Goal: Transaction & Acquisition: Subscribe to service/newsletter

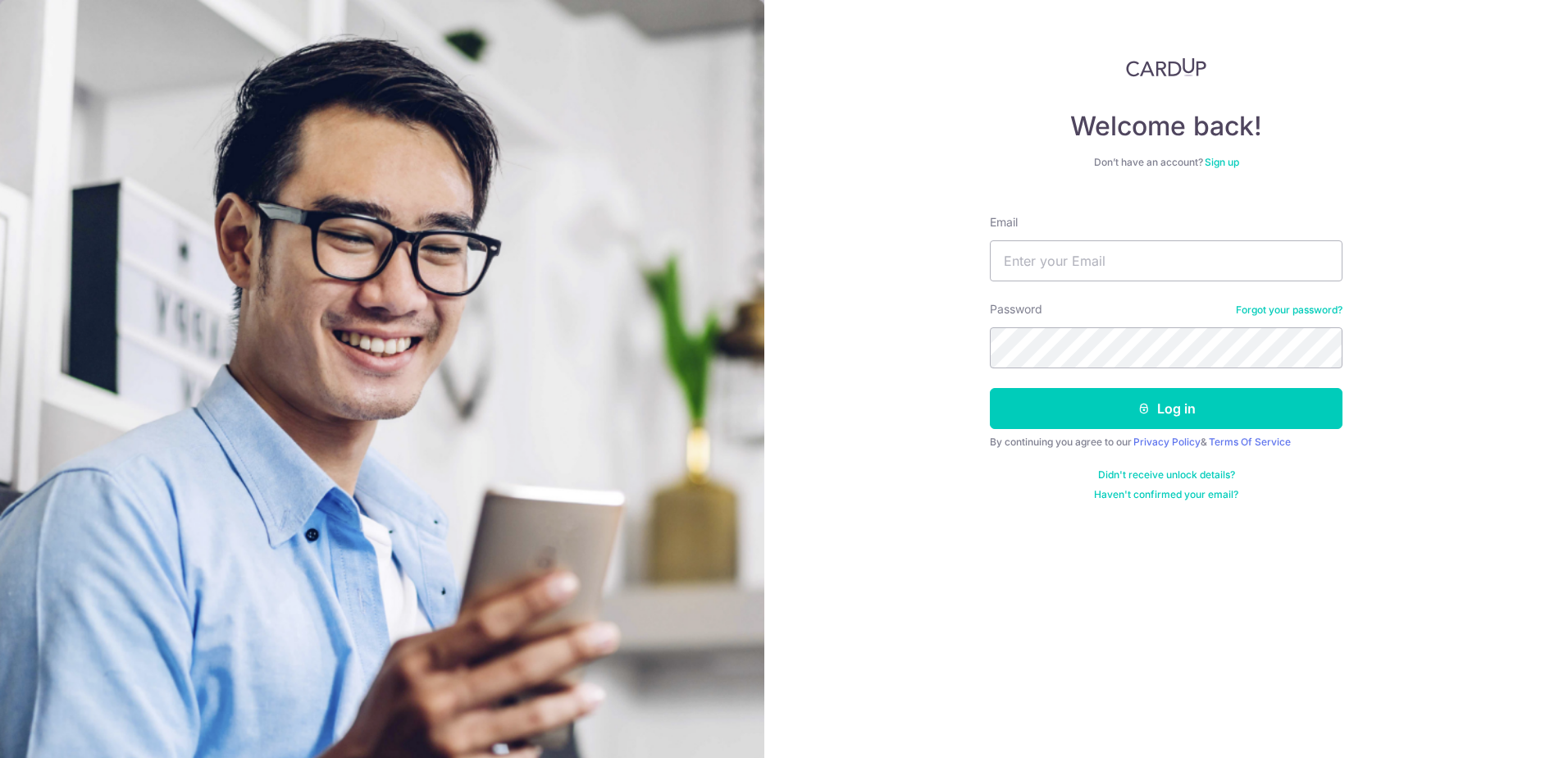
click at [1226, 164] on link "Sign up" at bounding box center [1222, 162] width 34 height 12
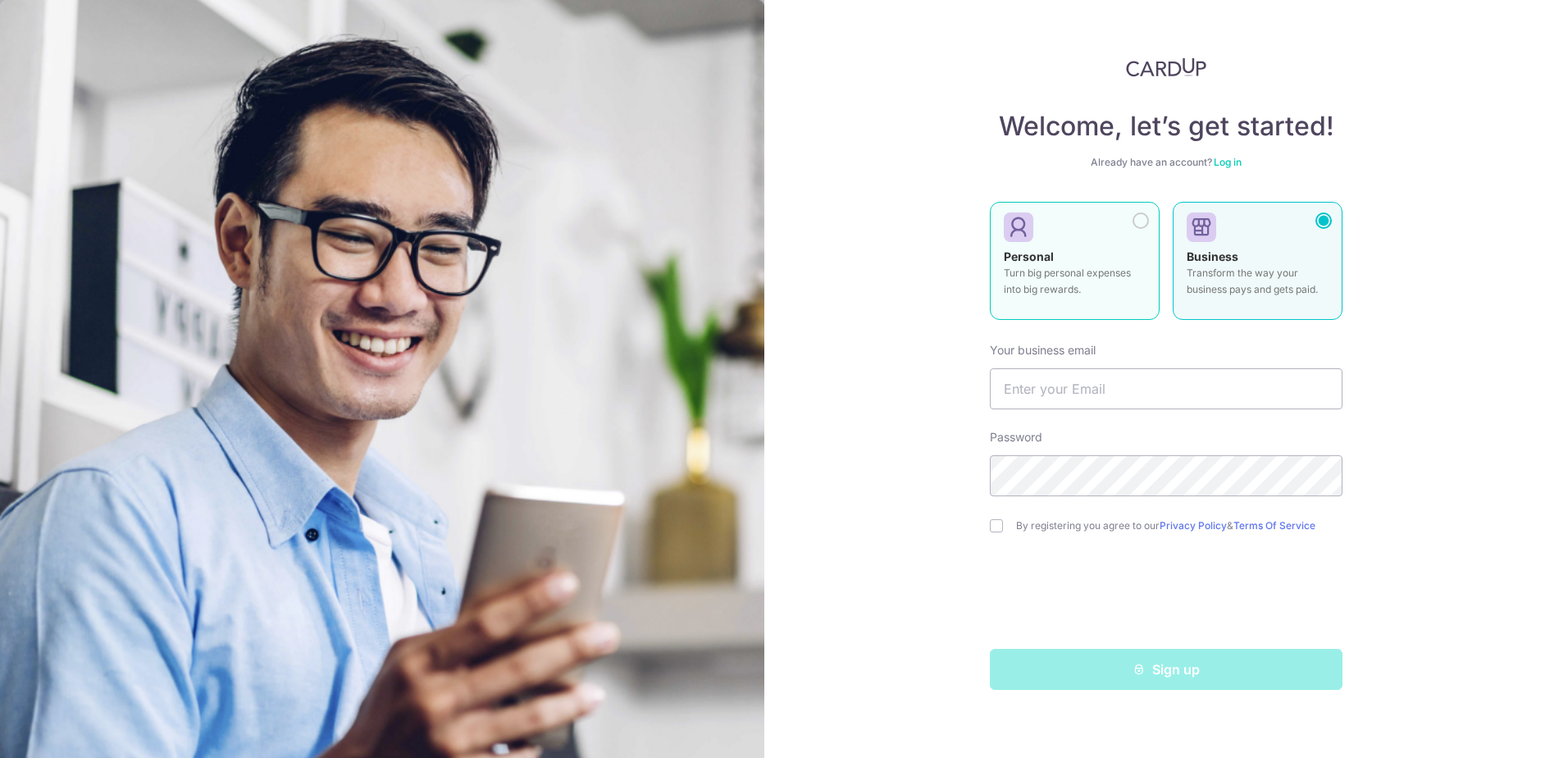
click at [1075, 264] on div "Personal Turn big personal expenses into big rewards." at bounding box center [1075, 276] width 142 height 57
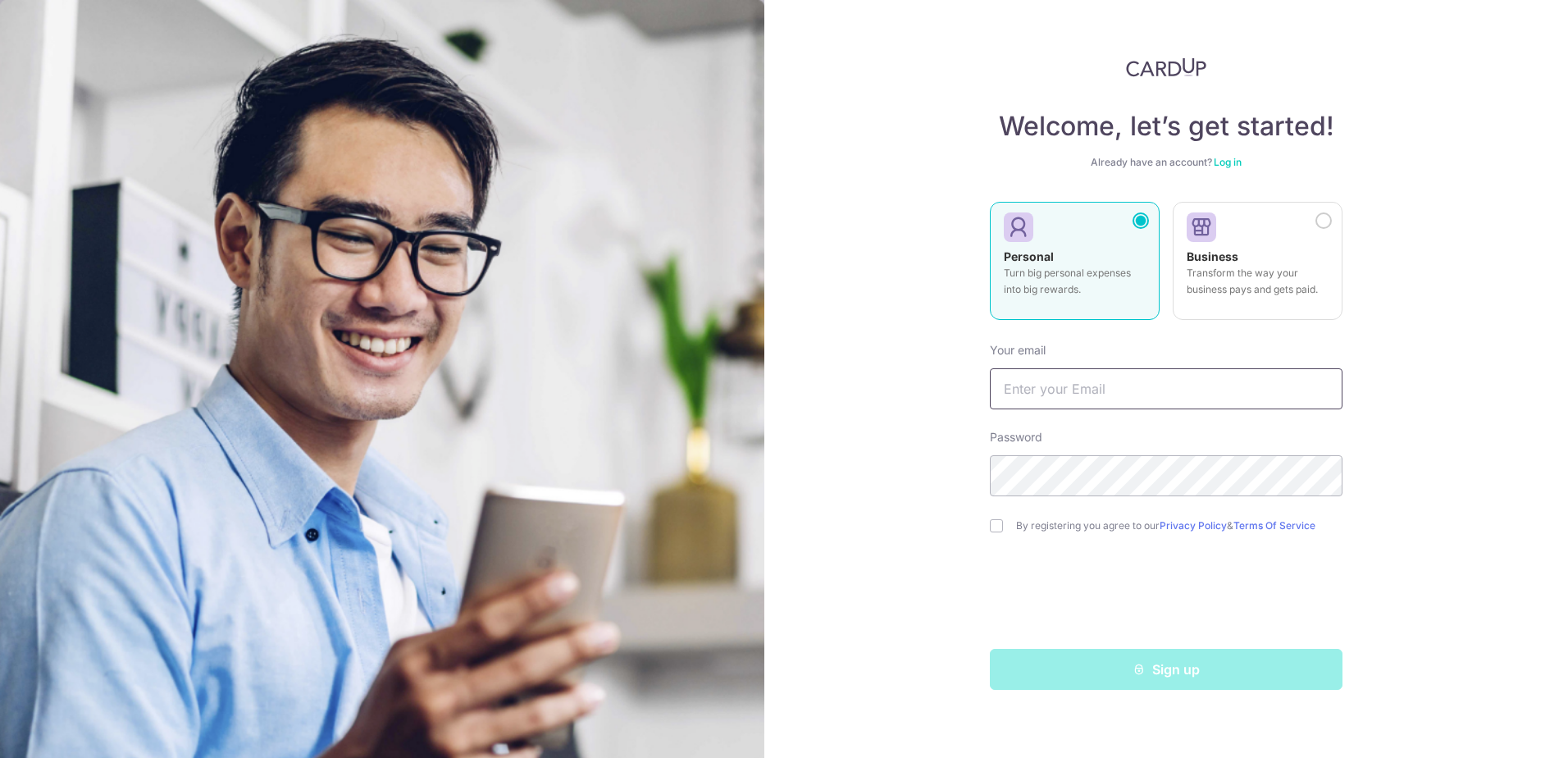
click at [1081, 389] on input "text" at bounding box center [1166, 389] width 352 height 41
click at [1118, 385] on input "yck0309@live.com" at bounding box center [1166, 389] width 352 height 41
drag, startPoint x: 1127, startPoint y: 386, endPoint x: 972, endPoint y: 391, distance: 155.1
click at [972, 391] on div "Welcome, let’s get started! Already have an account? Log in Personal Turn big p…" at bounding box center [1166, 379] width 804 height 758
type input "[EMAIL_ADDRESS][DOMAIN_NAME]"
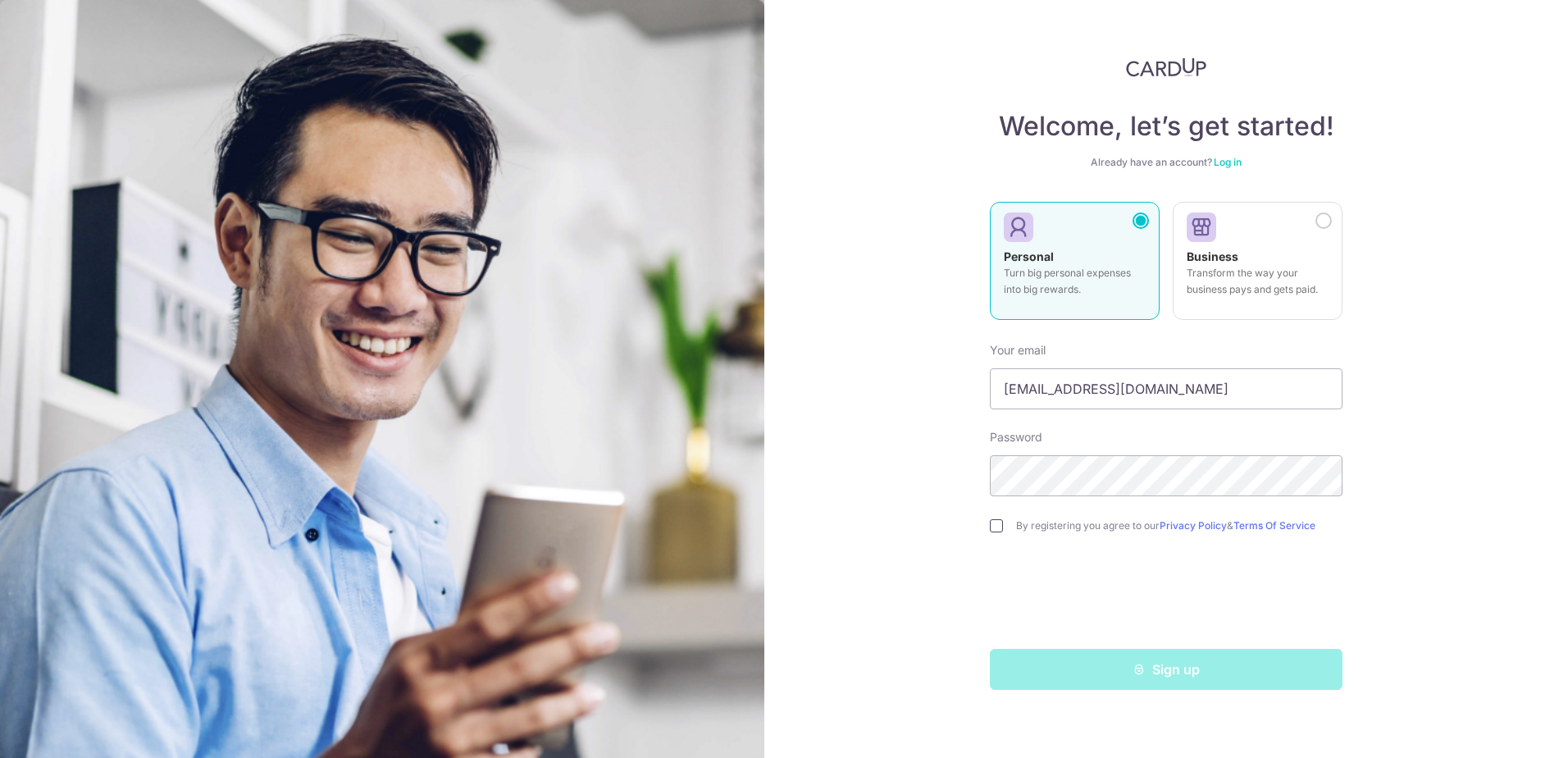
click at [995, 524] on input "checkbox" at bounding box center [995, 525] width 13 height 13
checkbox input "true"
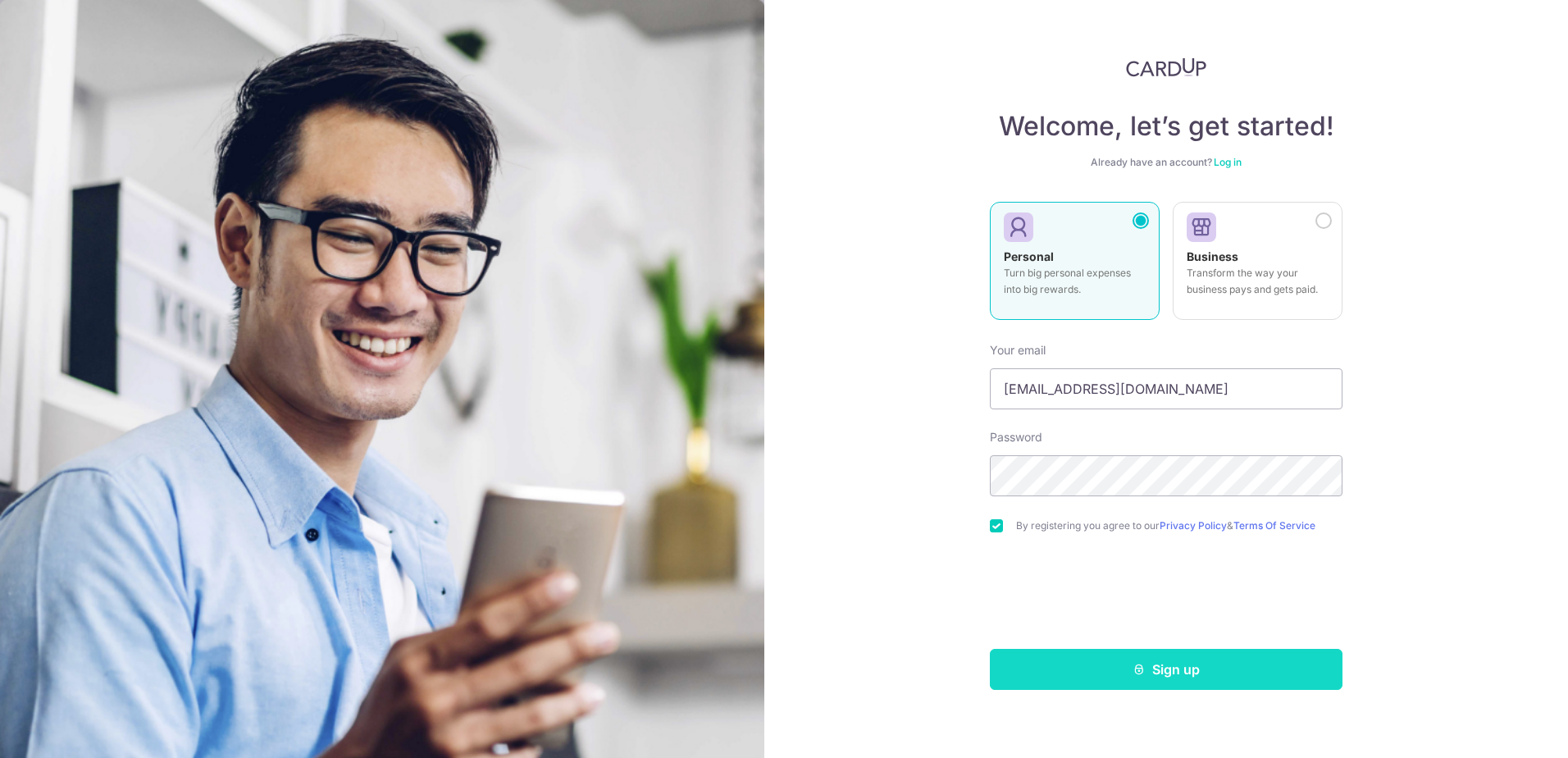
click at [1138, 663] on icon "submit" at bounding box center [1138, 669] width 13 height 13
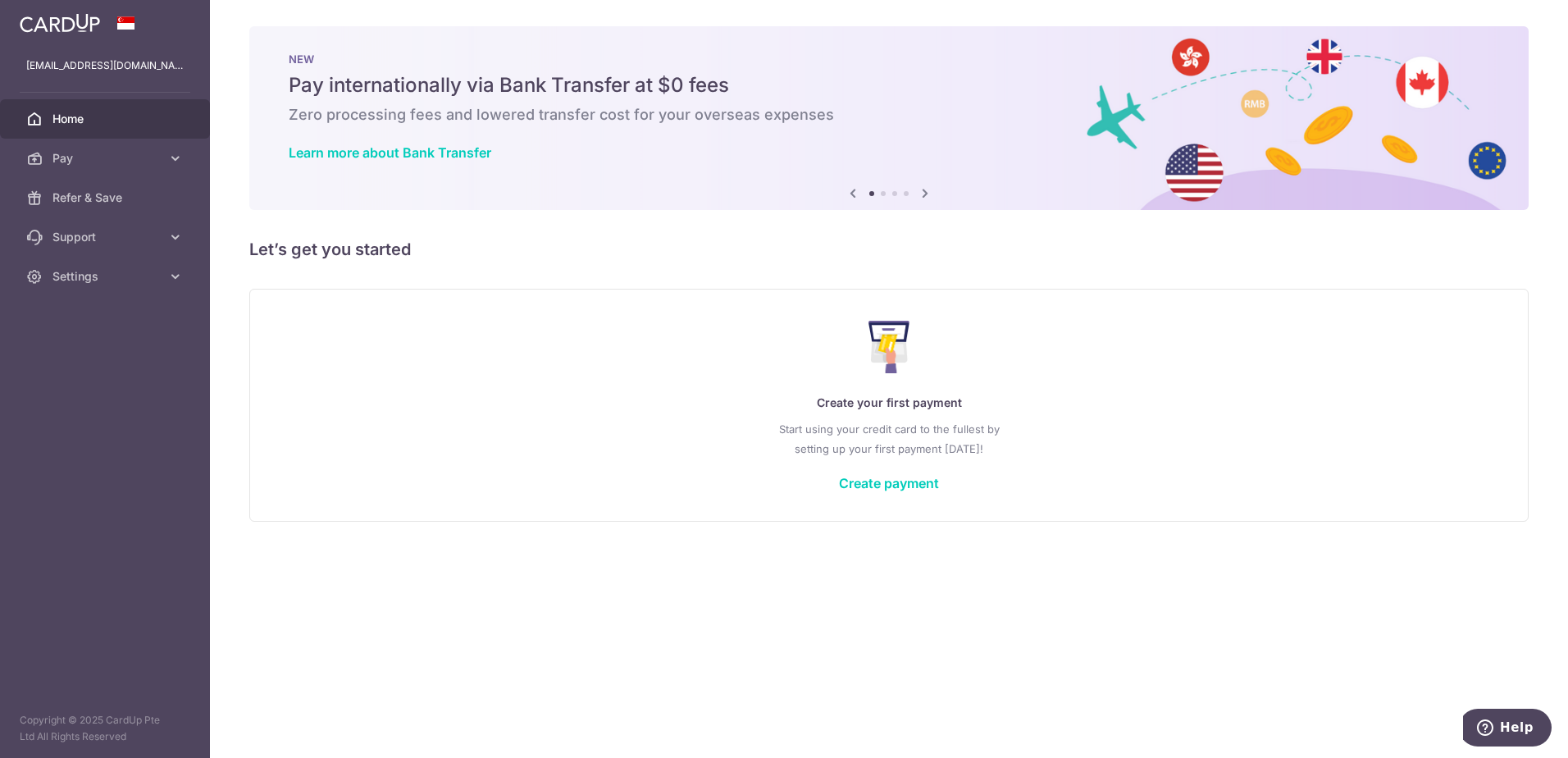
click at [93, 123] on span "Home" at bounding box center [106, 118] width 108 height 16
click at [79, 162] on span "Pay" at bounding box center [106, 157] width 108 height 16
click at [88, 195] on span "Payments" at bounding box center [106, 197] width 108 height 16
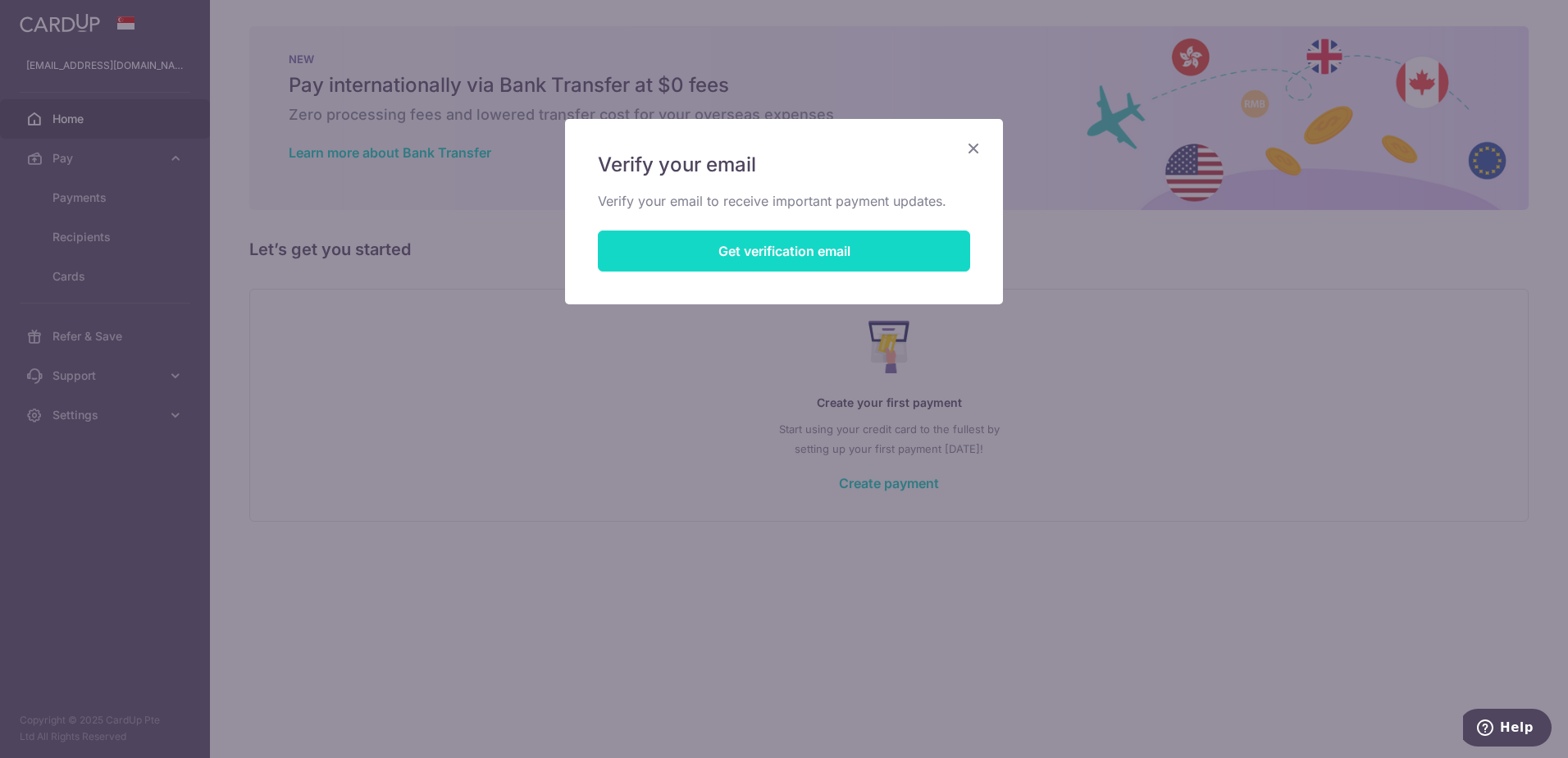
click at [795, 259] on button "Get verification email" at bounding box center [784, 251] width 373 height 41
